Goal: Find specific fact: Find specific fact

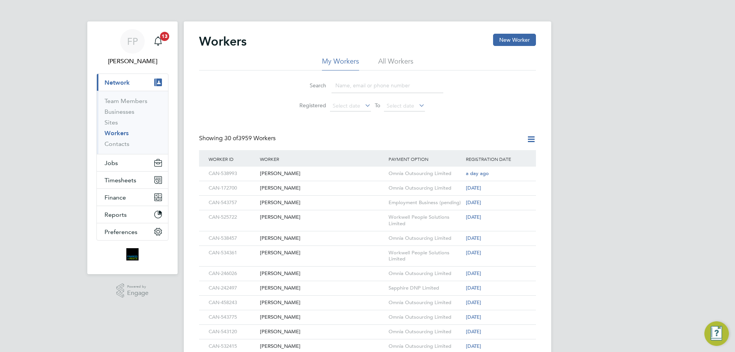
click at [366, 89] on input at bounding box center [388, 85] width 112 height 15
paste input "CAN-473494"
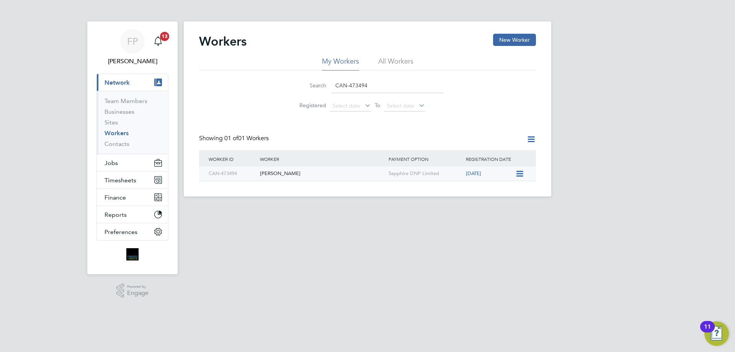
type input "CAN-473494"
click at [320, 169] on div "[PERSON_NAME]" at bounding box center [322, 174] width 129 height 14
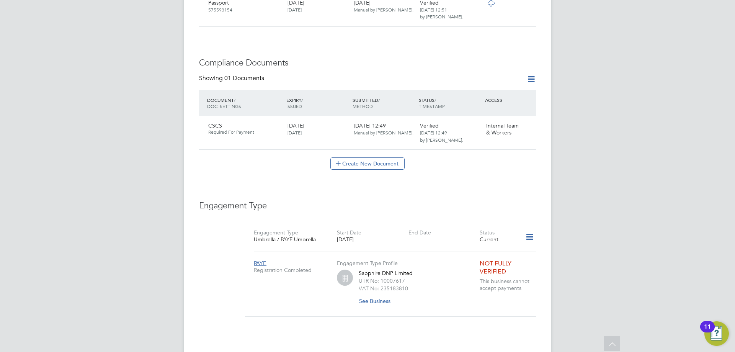
scroll to position [498, 0]
